Goal: Task Accomplishment & Management: Complete application form

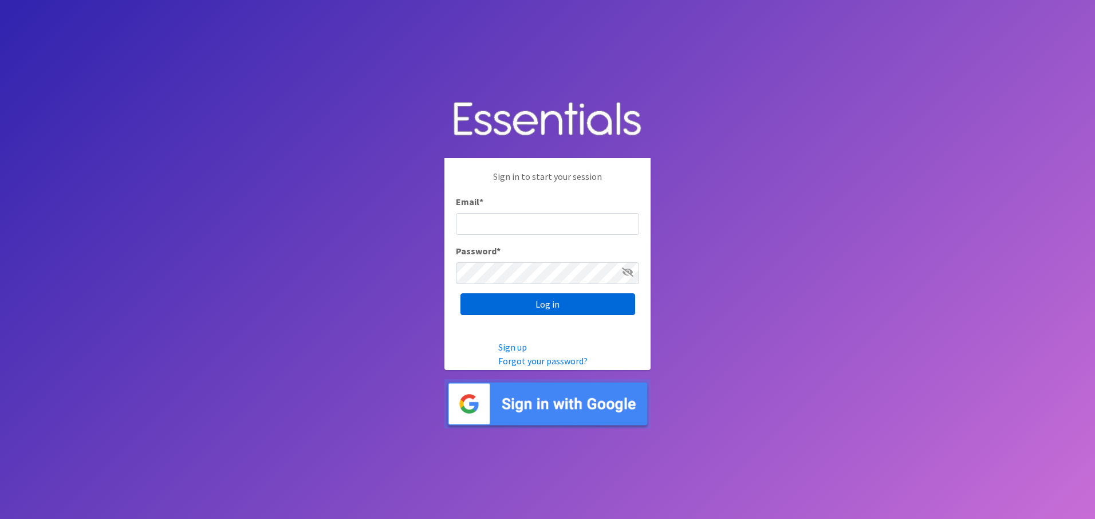
type input "[EMAIL_ADDRESS][DOMAIN_NAME]"
click at [550, 304] on input "Log in" at bounding box center [548, 304] width 175 height 22
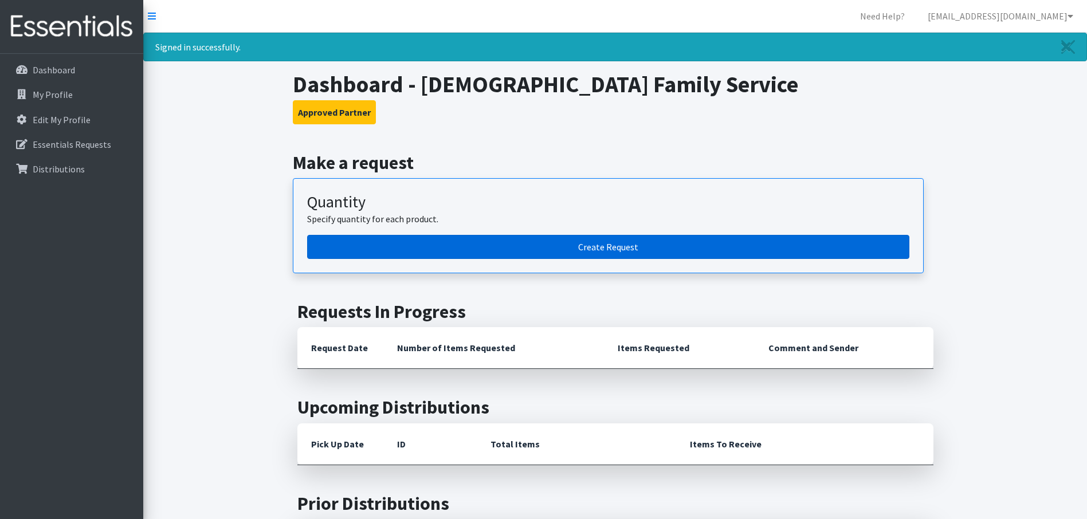
click at [596, 246] on link "Create Request" at bounding box center [608, 247] width 602 height 24
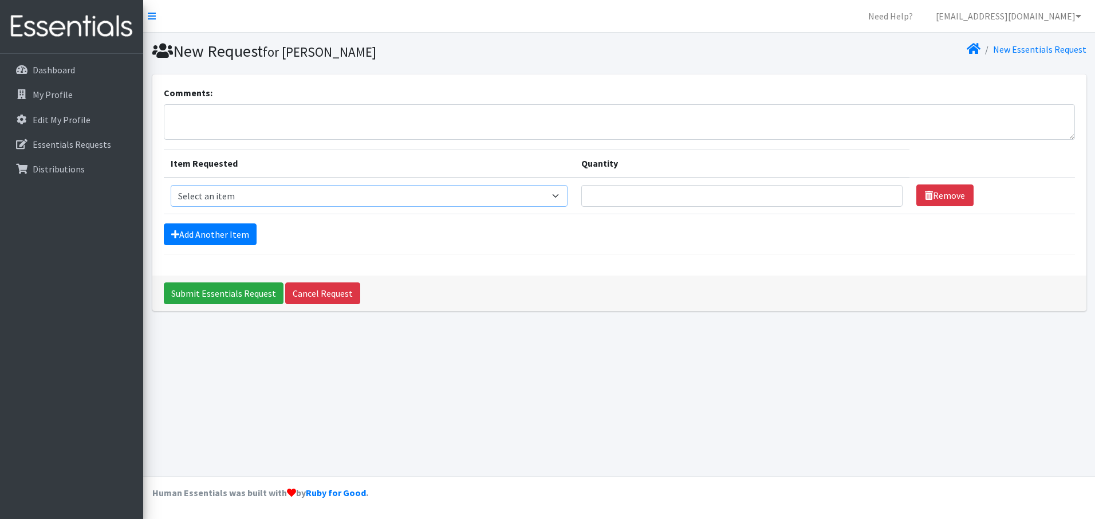
click at [295, 194] on select "Select an item Baby Food Children's Disposable Underwear L/XL Kids (Newborn) Ki…" at bounding box center [369, 196] width 397 height 22
select select "10069"
click at [171, 185] on select "Select an item Baby Food Children's Disposable Underwear L/XL Kids (Newborn) Ki…" at bounding box center [369, 196] width 397 height 22
click at [626, 196] on input "Quantity" at bounding box center [741, 196] width 321 height 22
type input "100"
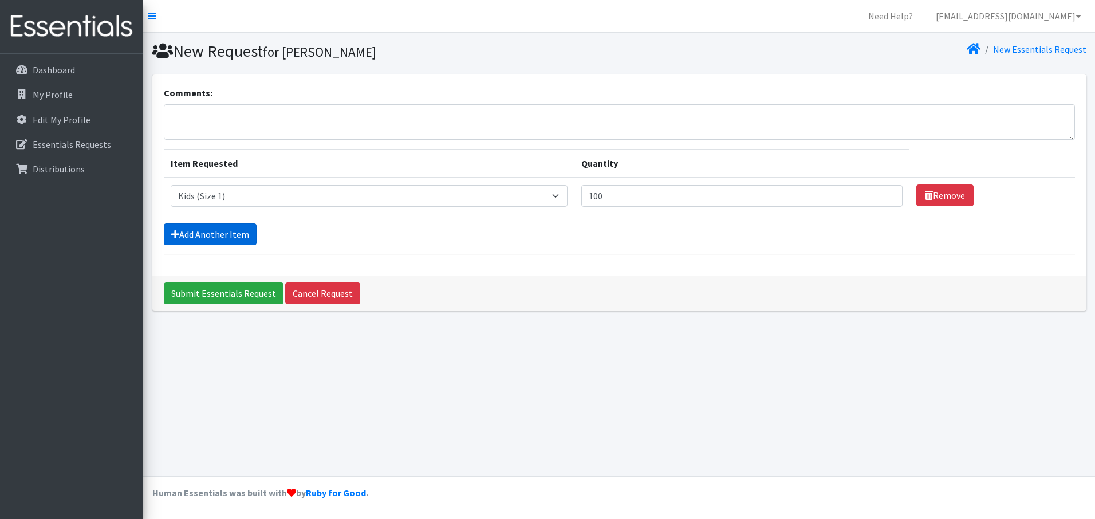
click at [198, 228] on link "Add Another Item" at bounding box center [210, 234] width 93 height 22
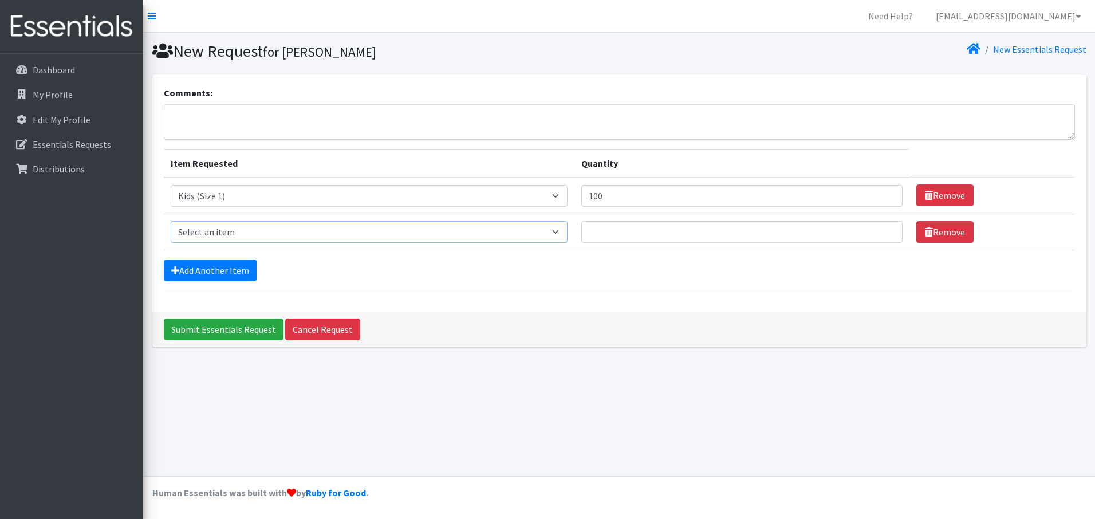
click at [207, 232] on select "Select an item Baby Food Children's Disposable Underwear L/XL Kids (Newborn) Ki…" at bounding box center [369, 232] width 397 height 22
select select "10061"
click at [171, 221] on select "Select an item Baby Food Children's Disposable Underwear L/XL Kids (Newborn) Ki…" at bounding box center [369, 232] width 397 height 22
click at [602, 233] on input "Quantity" at bounding box center [741, 232] width 321 height 22
type input "900"
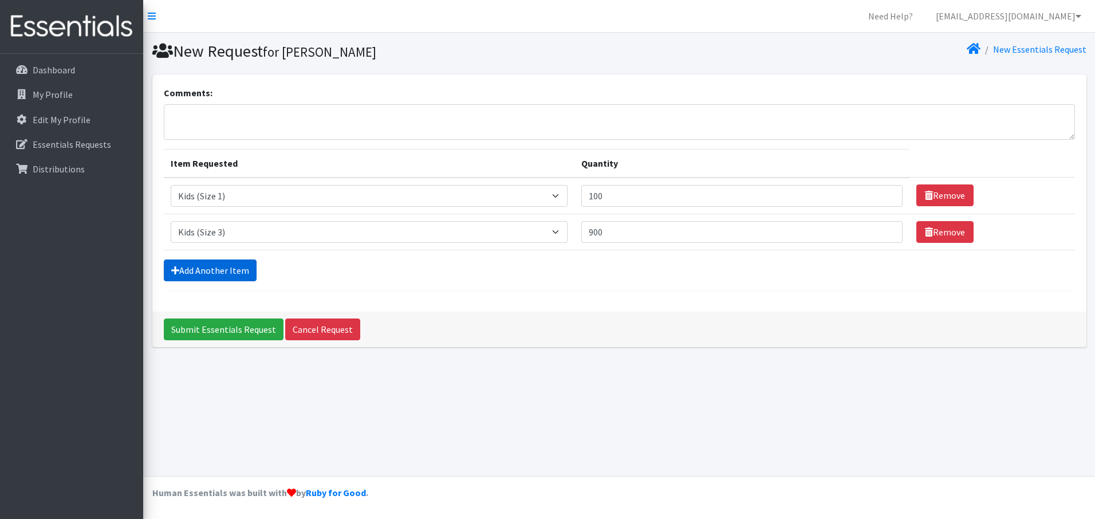
click at [194, 269] on link "Add Another Item" at bounding box center [210, 270] width 93 height 22
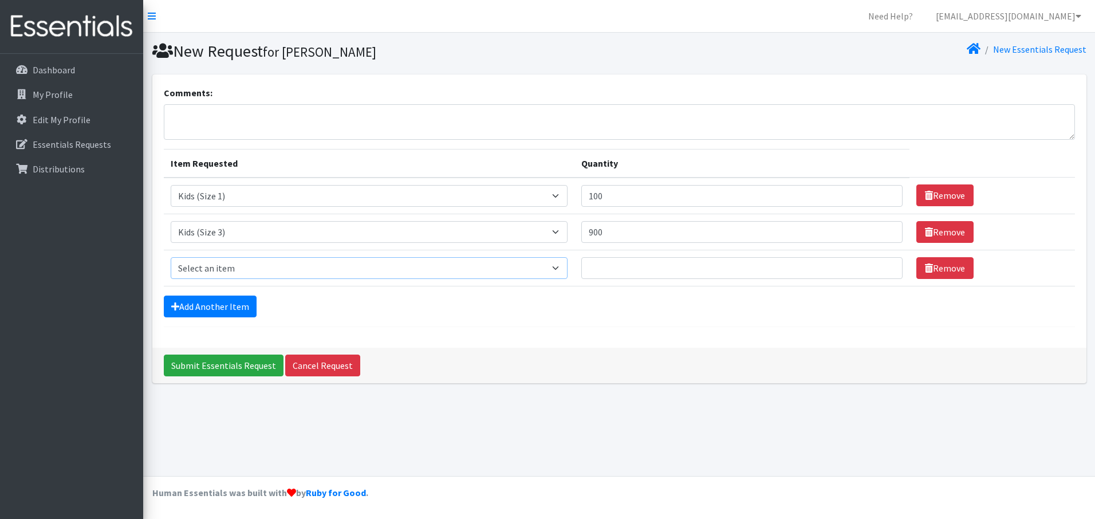
click at [222, 268] on select "Select an item Baby Food Children's Disposable Underwear L/XL Kids (Newborn) Ki…" at bounding box center [369, 268] width 397 height 22
select select "10078"
click at [171, 257] on select "Select an item Baby Food Children's Disposable Underwear L/XL Kids (Newborn) Ki…" at bounding box center [369, 268] width 397 height 22
click at [626, 270] on input "Quantity" at bounding box center [741, 268] width 321 height 22
type input "900"
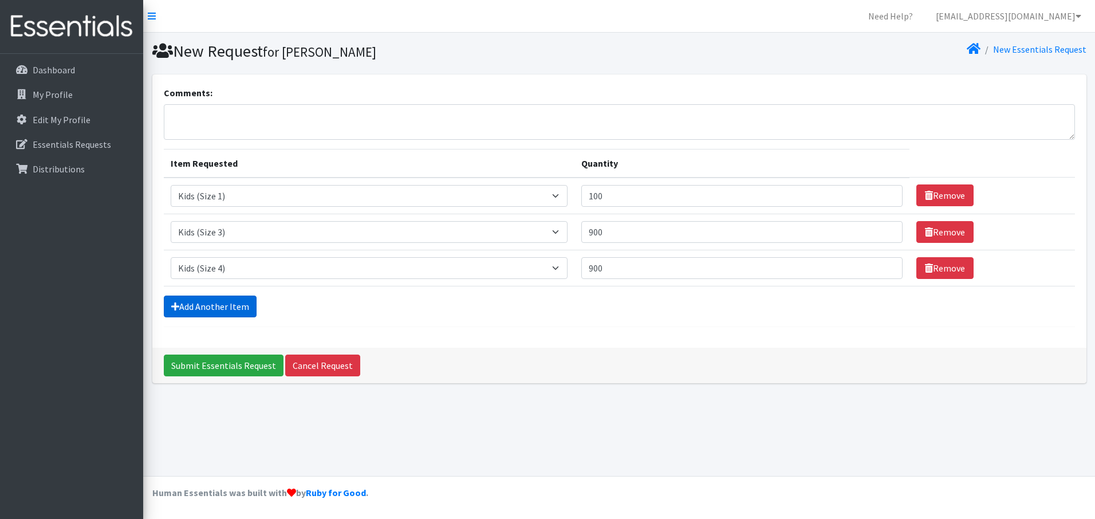
click at [225, 300] on link "Add Another Item" at bounding box center [210, 307] width 93 height 22
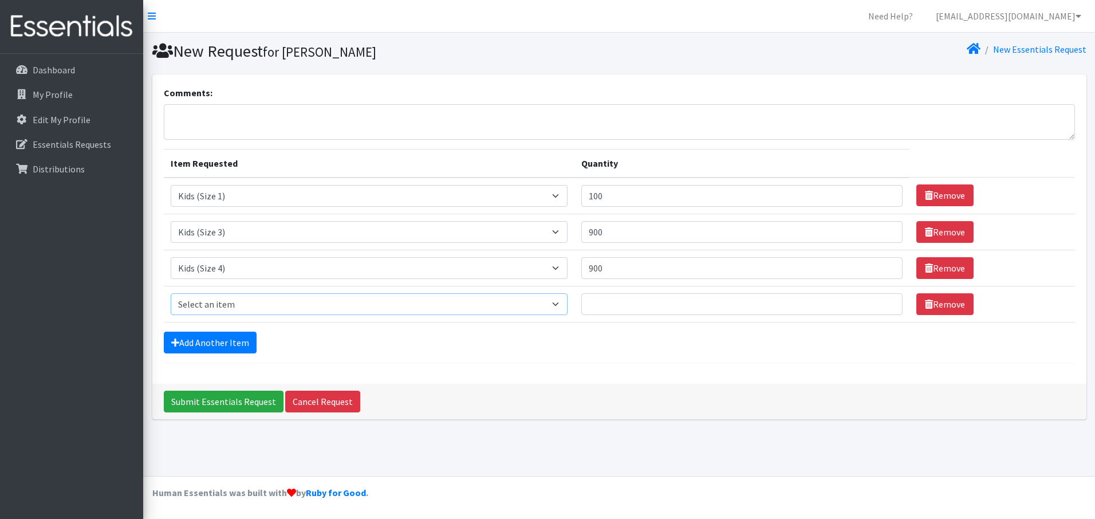
click at [225, 301] on select "Select an item Baby Food Children's Disposable Underwear L/XL Kids (Newborn) Ki…" at bounding box center [369, 304] width 397 height 22
select select "10042"
click at [171, 293] on select "Select an item Baby Food Children's Disposable Underwear L/XL Kids (Newborn) Ki…" at bounding box center [369, 304] width 397 height 22
click at [639, 308] on input "Quantity" at bounding box center [741, 304] width 321 height 22
type input "900"
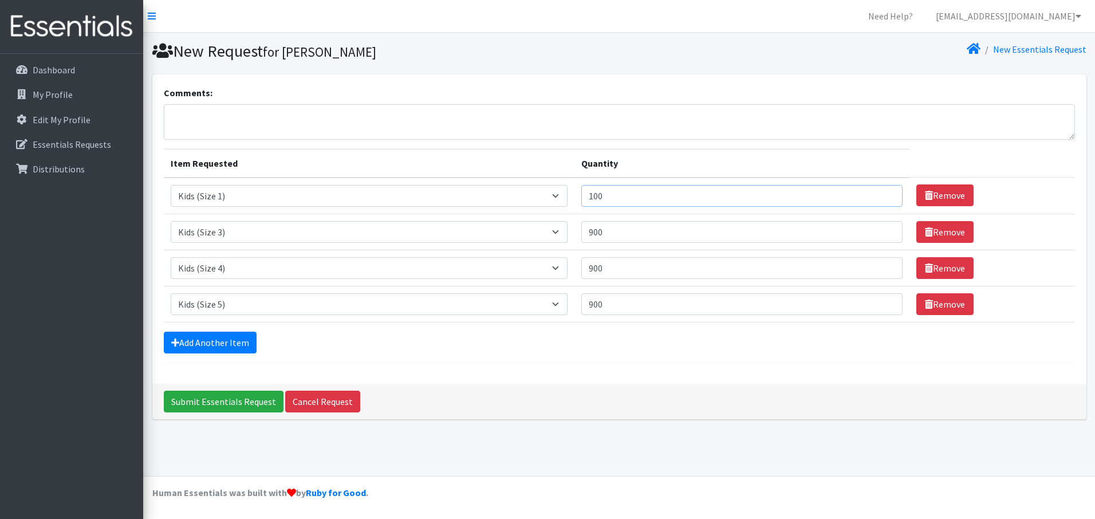
drag, startPoint x: 617, startPoint y: 201, endPoint x: 597, endPoint y: 202, distance: 20.1
click at [597, 202] on input "100" at bounding box center [741, 196] width 321 height 22
type input "300"
click at [223, 342] on link "Add Another Item" at bounding box center [210, 343] width 93 height 22
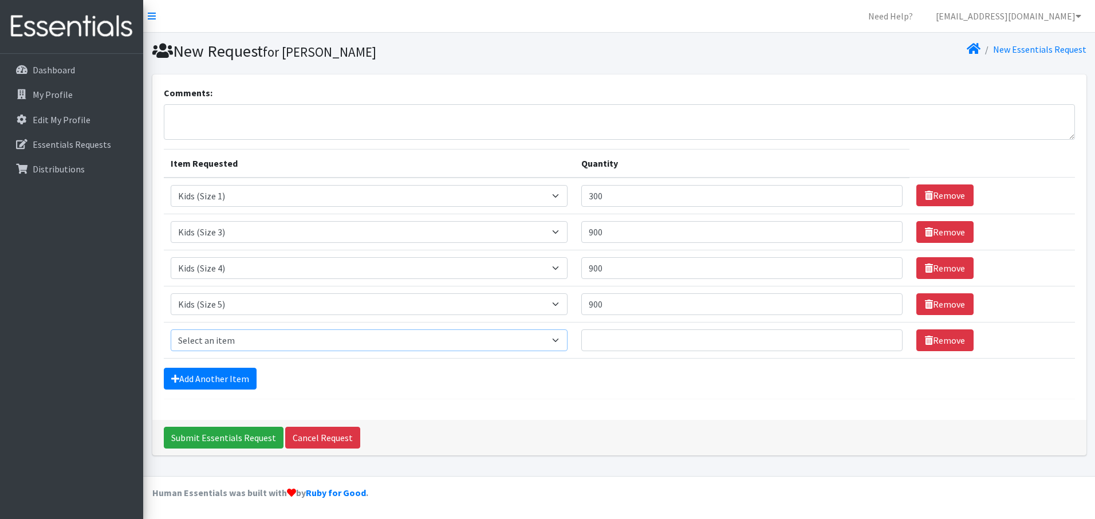
click at [223, 340] on select "Select an item Baby Food Children's Disposable Underwear L/XL Kids (Newborn) Ki…" at bounding box center [369, 340] width 397 height 22
select select "10041"
click at [171, 329] on select "Select an item Baby Food Children's Disposable Underwear L/XL Kids (Newborn) Ki…" at bounding box center [369, 340] width 397 height 22
click at [631, 345] on input "Quantity" at bounding box center [741, 340] width 321 height 22
type input "900"
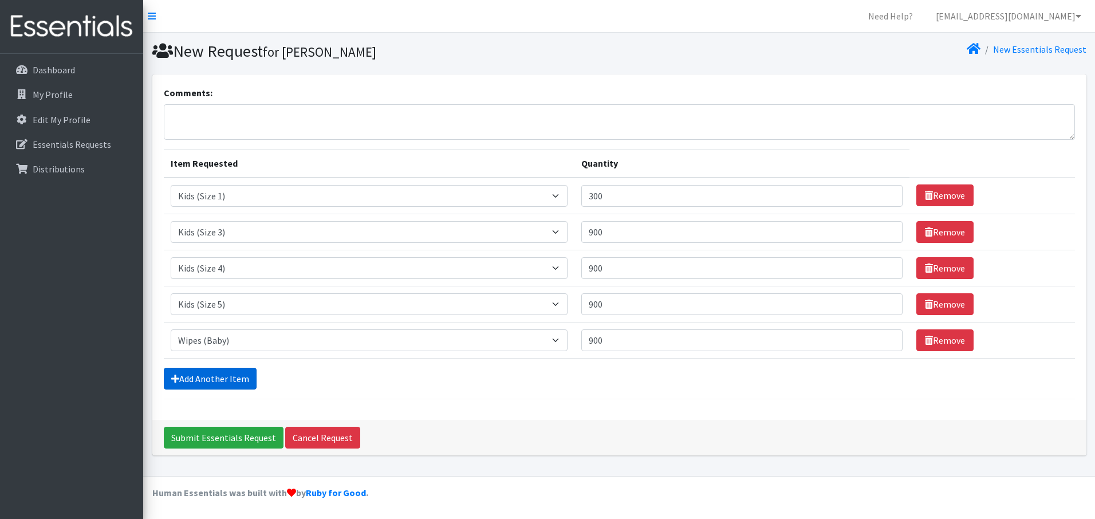
click at [233, 379] on link "Add Another Item" at bounding box center [210, 379] width 93 height 22
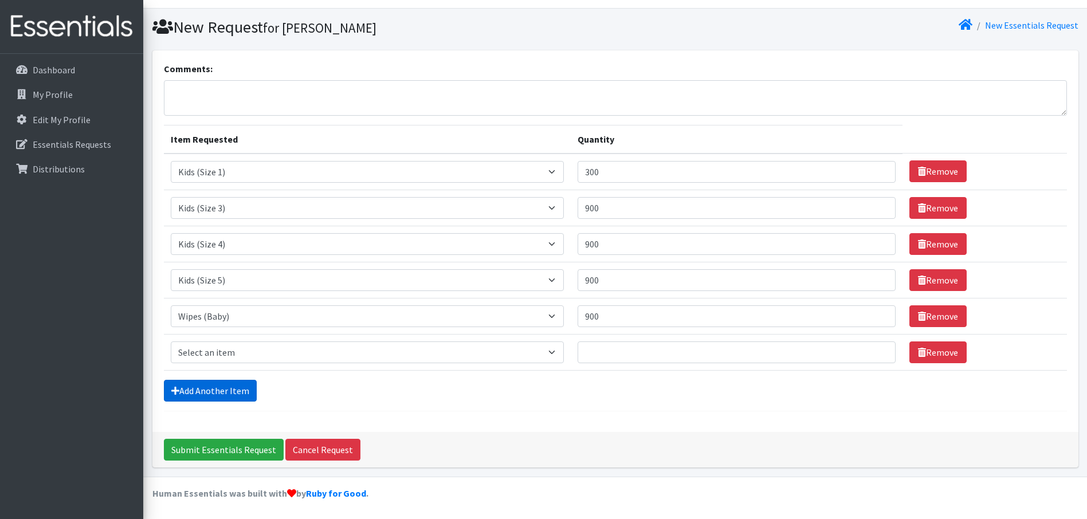
scroll to position [25, 0]
click at [242, 354] on select "Select an item Baby Food Children's Disposable Underwear L/XL Kids (Newborn) Ki…" at bounding box center [368, 352] width 394 height 22
select select "10066"
click at [171, 341] on select "Select an item Baby Food Children's Disposable Underwear L/XL Kids (Newborn) Ki…" at bounding box center [368, 352] width 394 height 22
click at [644, 353] on input "Quantity" at bounding box center [736, 352] width 318 height 22
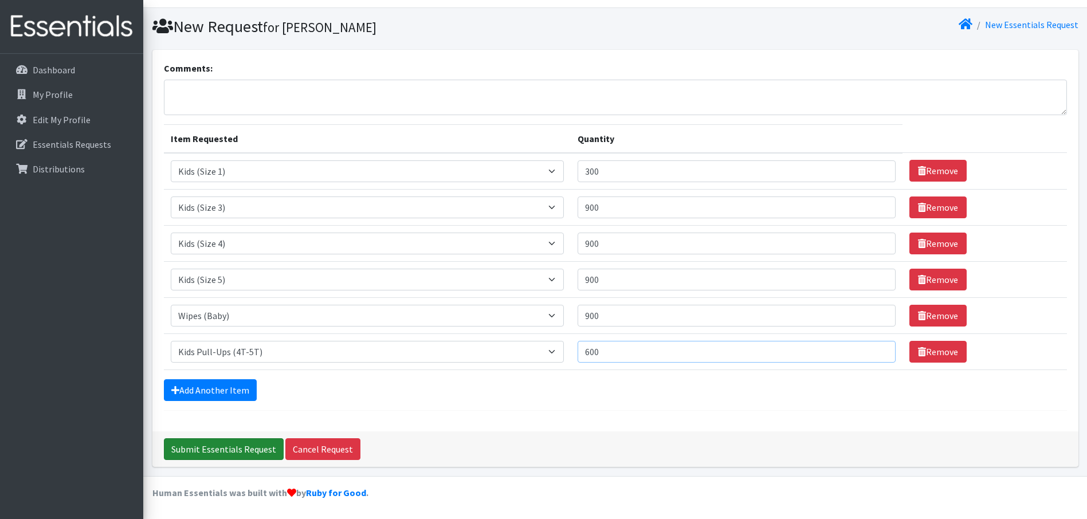
type input "600"
click at [265, 448] on input "Submit Essentials Request" at bounding box center [224, 449] width 120 height 22
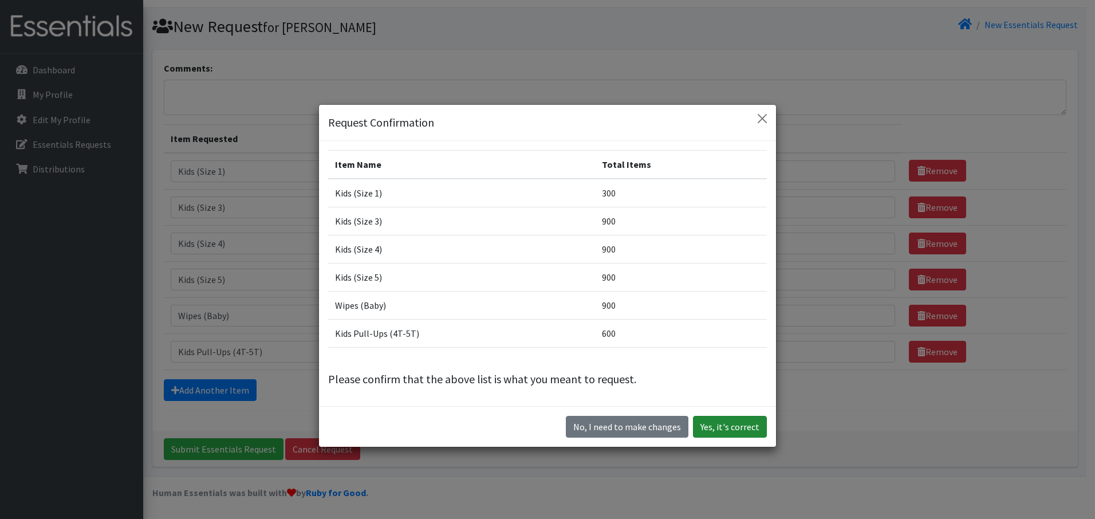
click at [734, 426] on button "Yes, it's correct" at bounding box center [730, 427] width 74 height 22
